Goal: Transaction & Acquisition: Purchase product/service

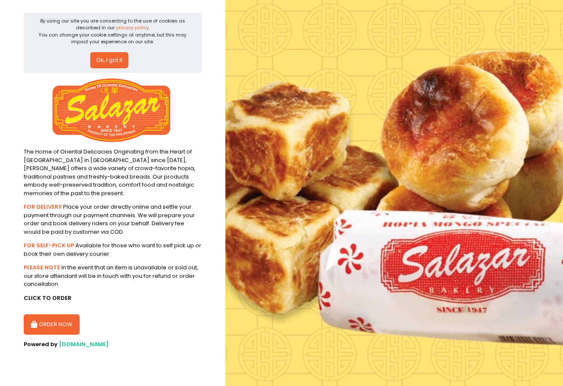
click at [104, 55] on button "Ok, I got it" at bounding box center [109, 60] width 38 height 16
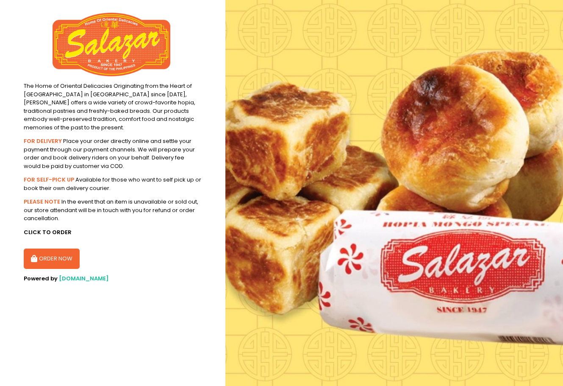
click at [52, 252] on button "ORDER NOW" at bounding box center [52, 258] width 56 height 20
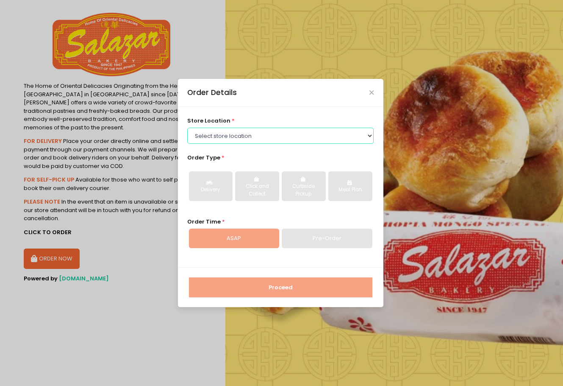
click at [279, 140] on select "Select store location [PERSON_NAME][GEOGRAPHIC_DATA] - [GEOGRAPHIC_DATA] [PERSO…" at bounding box center [280, 136] width 186 height 16
click at [187, 144] on select "Select store location [PERSON_NAME][GEOGRAPHIC_DATA] - [GEOGRAPHIC_DATA] [PERSO…" at bounding box center [280, 136] width 186 height 16
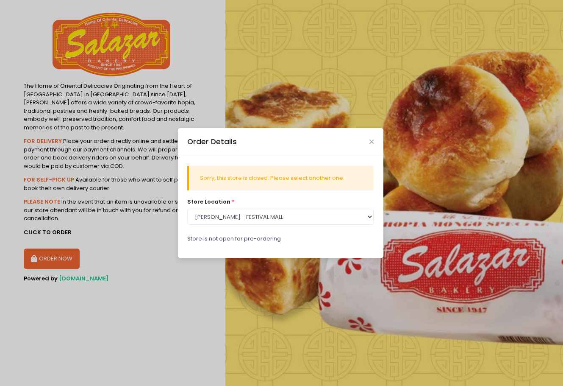
click at [276, 178] on div "Sorry, this store is closed. Please select another one." at bounding box center [281, 178] width 163 height 8
click at [305, 214] on select "Select store location [PERSON_NAME][GEOGRAPHIC_DATA] - [GEOGRAPHIC_DATA] [PERSO…" at bounding box center [280, 217] width 186 height 16
click at [187, 209] on select "Select store location [PERSON_NAME][GEOGRAPHIC_DATA] - [GEOGRAPHIC_DATA] [PERSO…" at bounding box center [280, 217] width 186 height 16
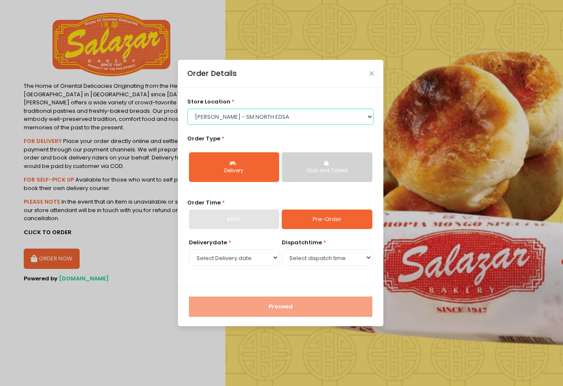
click at [293, 119] on select "Select store location [PERSON_NAME][GEOGRAPHIC_DATA] - [GEOGRAPHIC_DATA] [PERSO…" at bounding box center [280, 116] width 186 height 16
click at [187, 108] on select "Select store location [PERSON_NAME][GEOGRAPHIC_DATA] - [GEOGRAPHIC_DATA] [PERSO…" at bounding box center [280, 116] width 186 height 16
click at [284, 119] on select "Select store location [PERSON_NAME][GEOGRAPHIC_DATA] - [GEOGRAPHIC_DATA] [PERSO…" at bounding box center [280, 116] width 186 height 16
click at [187, 125] on select "Select store location [PERSON_NAME][GEOGRAPHIC_DATA] - [GEOGRAPHIC_DATA] [PERSO…" at bounding box center [280, 116] width 186 height 16
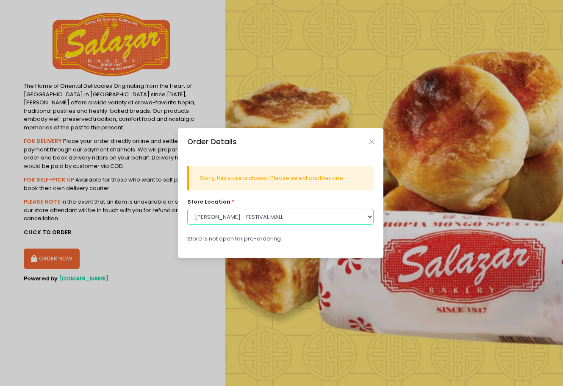
click at [280, 214] on select "Select store location [PERSON_NAME][GEOGRAPHIC_DATA] - [GEOGRAPHIC_DATA] [PERSO…" at bounding box center [280, 217] width 186 height 16
select select "614aaa12e4942a4c99b2df91"
click at [187, 209] on select "Select store location [PERSON_NAME][GEOGRAPHIC_DATA] - [GEOGRAPHIC_DATA] [PERSO…" at bounding box center [280, 217] width 186 height 16
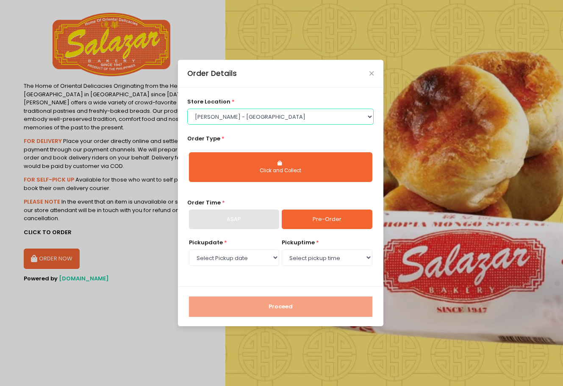
click at [283, 121] on select "Select store location [PERSON_NAME][GEOGRAPHIC_DATA] - [GEOGRAPHIC_DATA] [PERSO…" at bounding box center [280, 116] width 186 height 16
click at [154, 231] on div "Order Details store location * Select store location [PERSON_NAME] Bakery - [GE…" at bounding box center [281, 193] width 563 height 386
